Goal: Navigation & Orientation: Find specific page/section

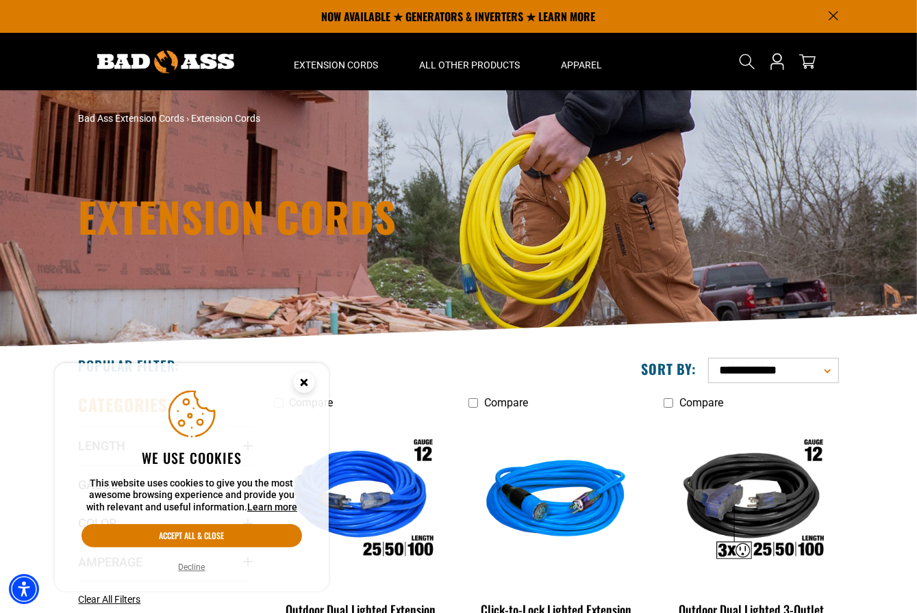
click at [306, 385] on icon "Close this option" at bounding box center [303, 382] width 5 height 5
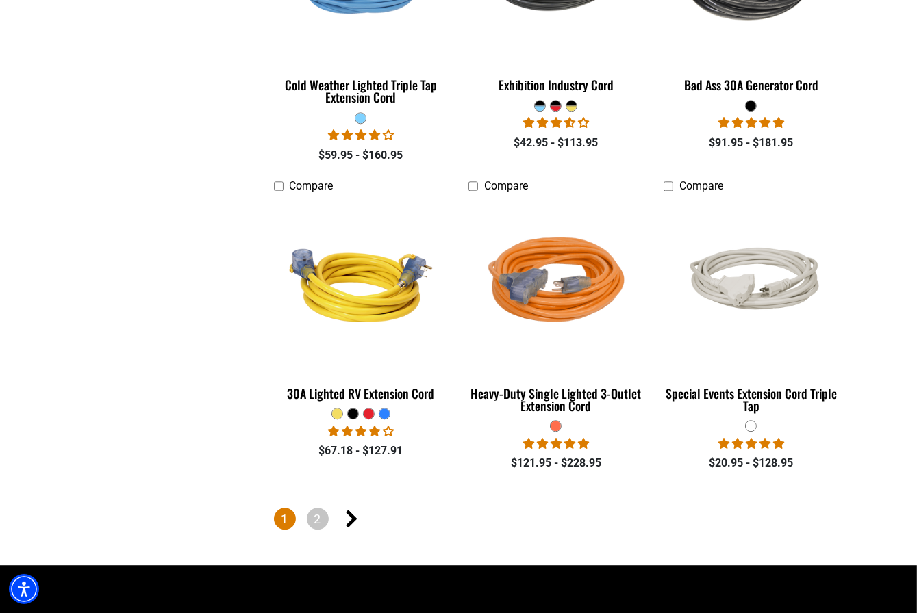
scroll to position [3285, 0]
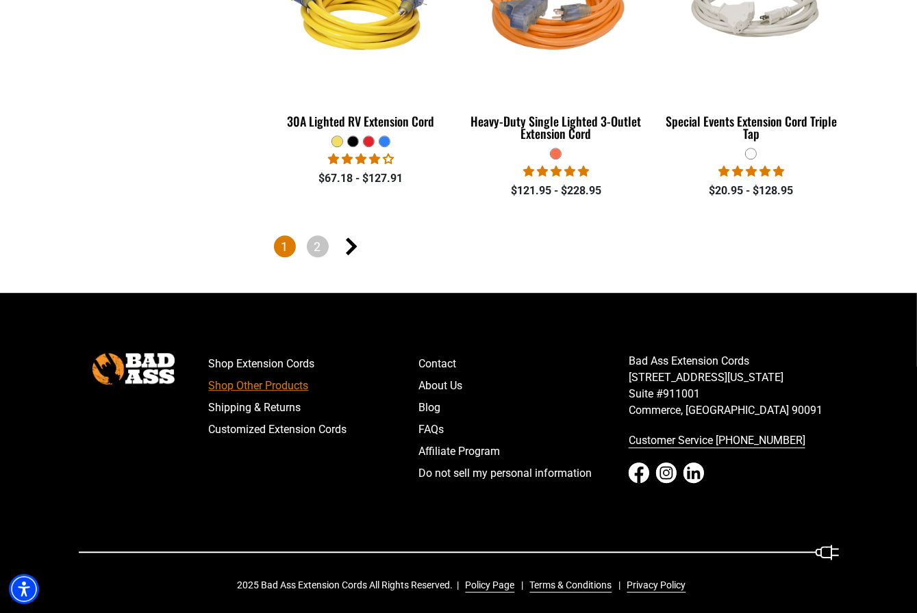
click at [268, 384] on link "Shop Other Products" at bounding box center [314, 386] width 210 height 22
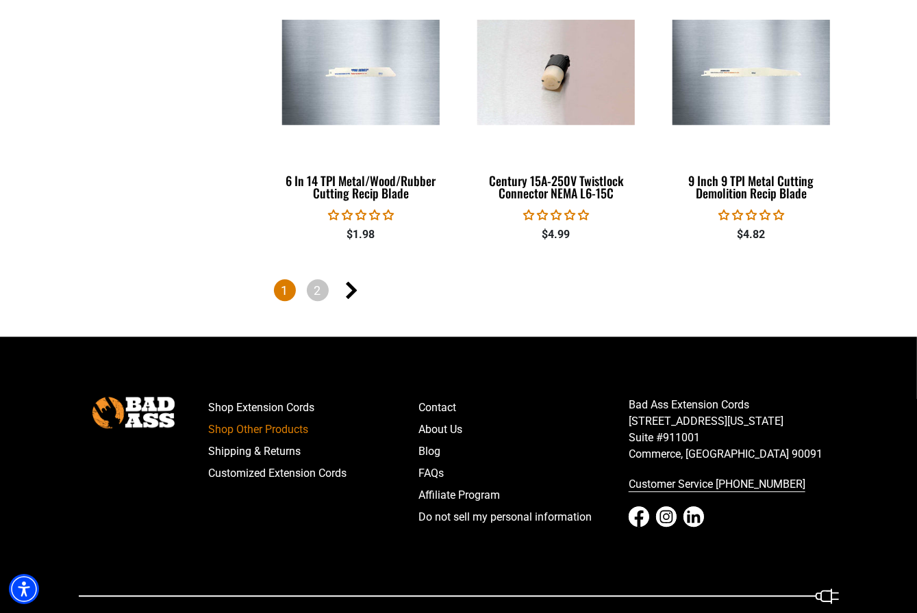
scroll to position [3080, 0]
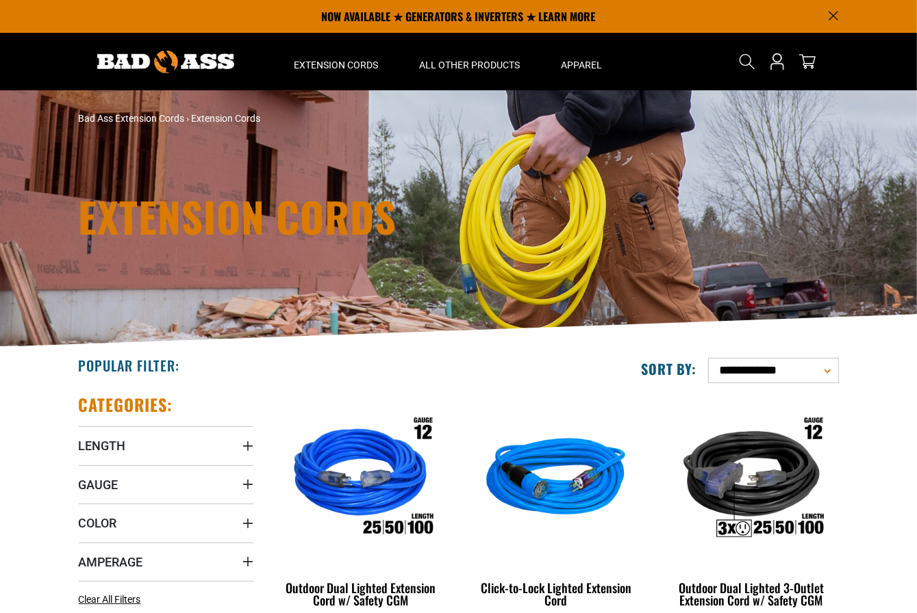
scroll to position [3069, 0]
